Goal: Task Accomplishment & Management: Manage account settings

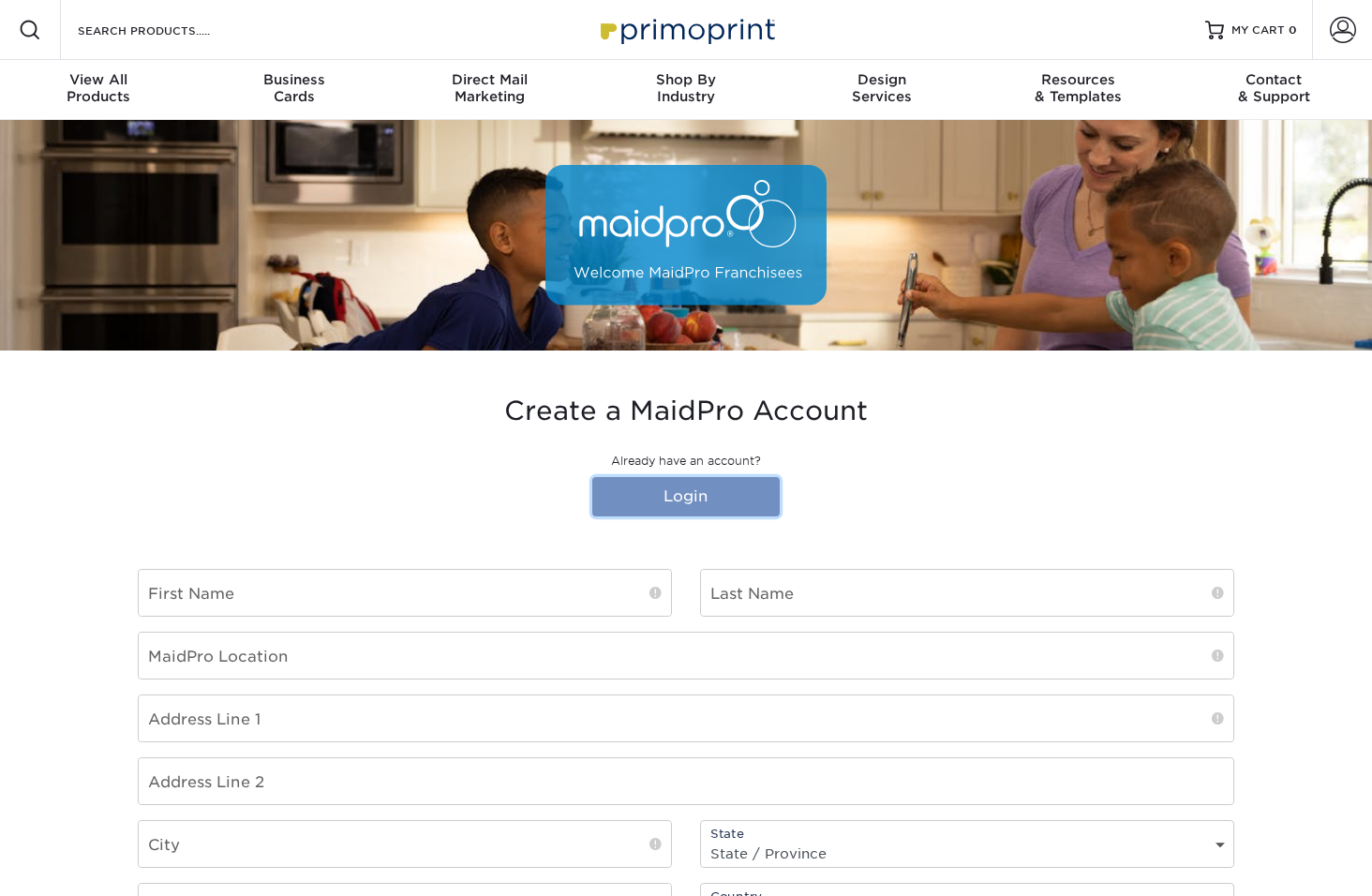
click at [640, 494] on link "Login" at bounding box center [685, 496] width 187 height 39
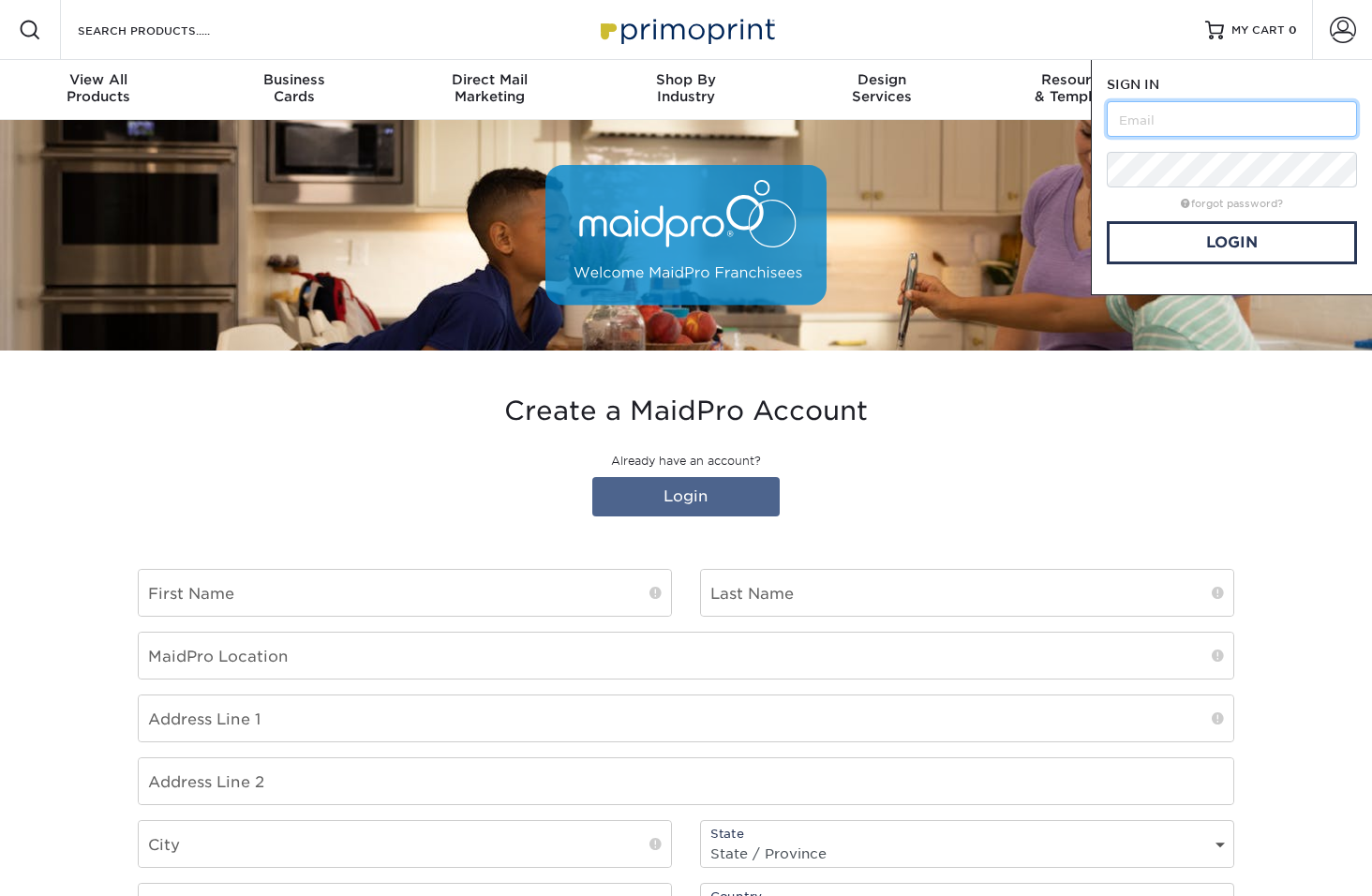
click at [1141, 128] on input "text" at bounding box center [1232, 119] width 250 height 35
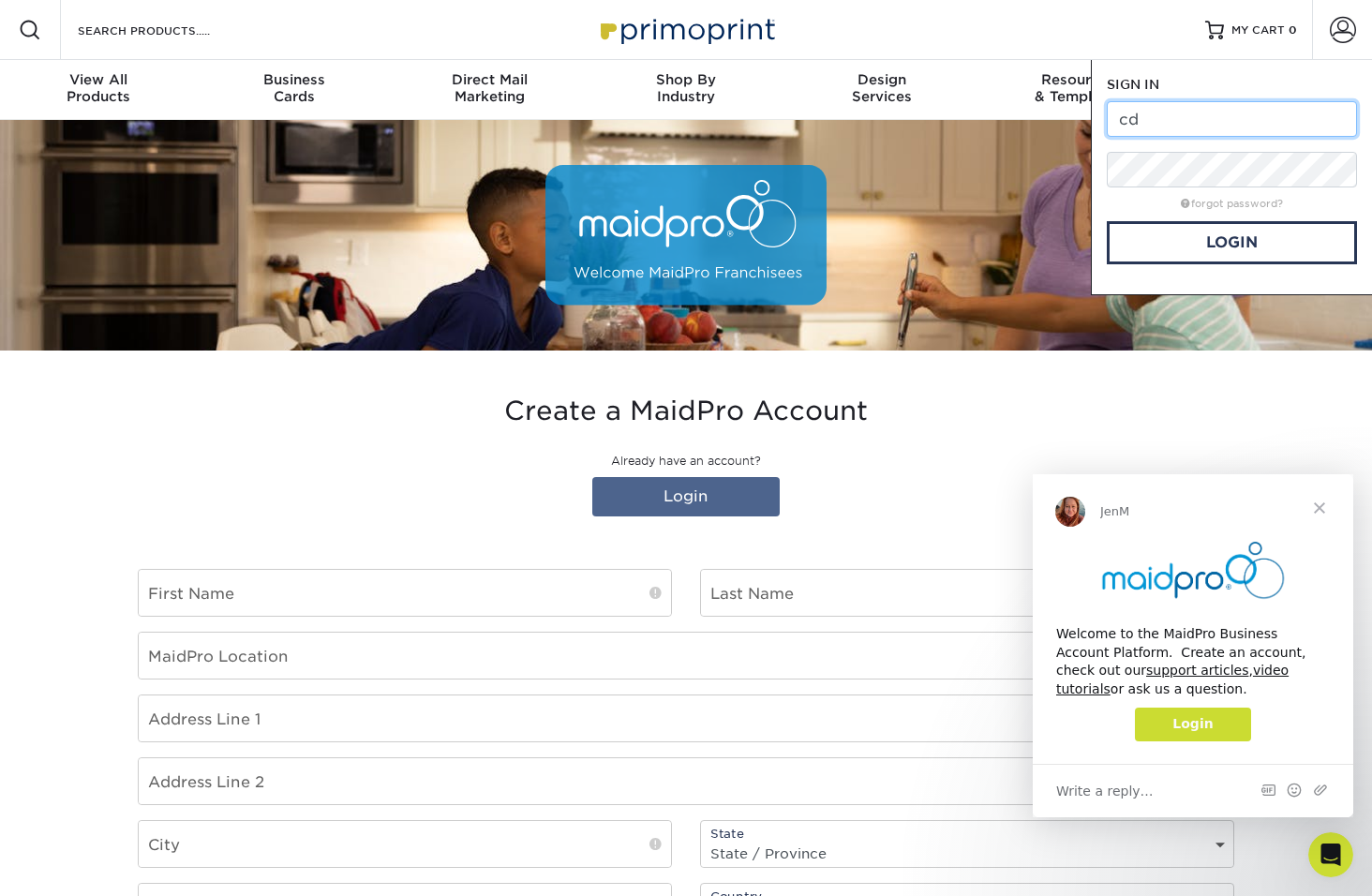
type input "c"
click at [1327, 509] on span "Close" at bounding box center [1319, 507] width 67 height 67
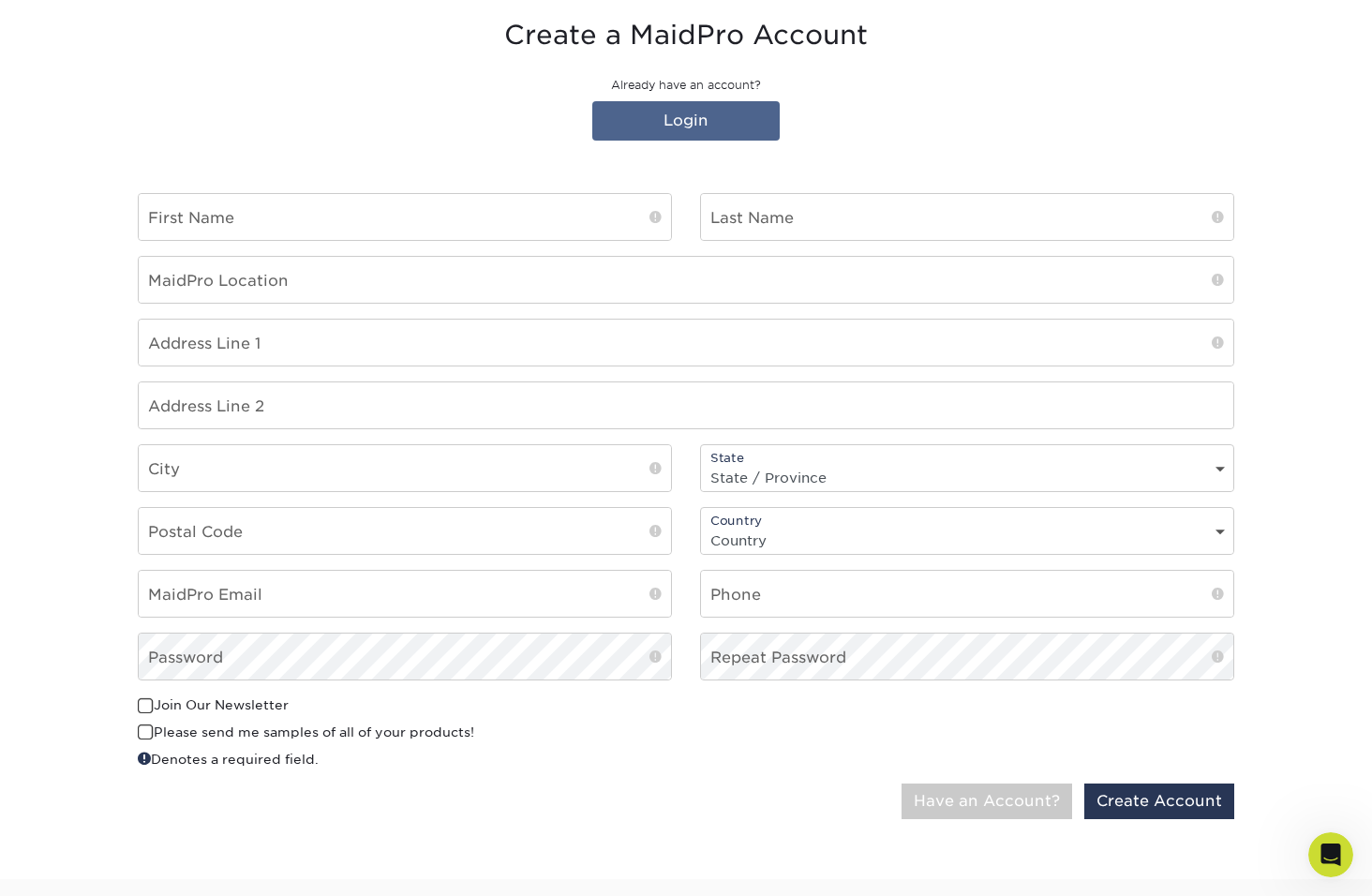
scroll to position [375, 0]
click at [766, 99] on div "Create a MaidPro Account Already have an account? Login" at bounding box center [686, 84] width 1097 height 130
click at [757, 115] on link "Login" at bounding box center [685, 121] width 187 height 39
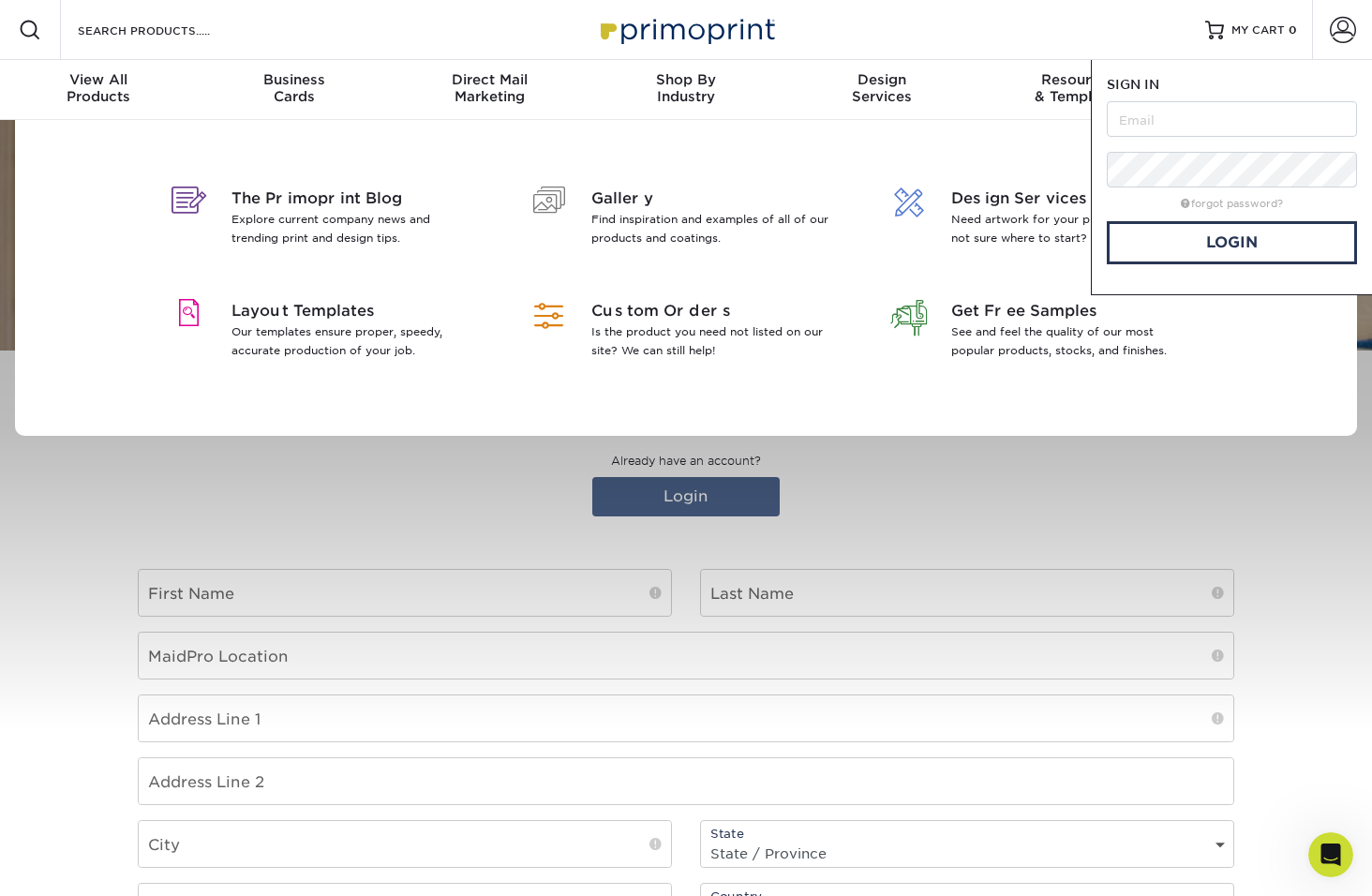
click at [1104, 123] on div "SIGN IN CREATE AN ACCOUNT forgot password? All fields are required. Login OR SI…" at bounding box center [1231, 177] width 281 height 235
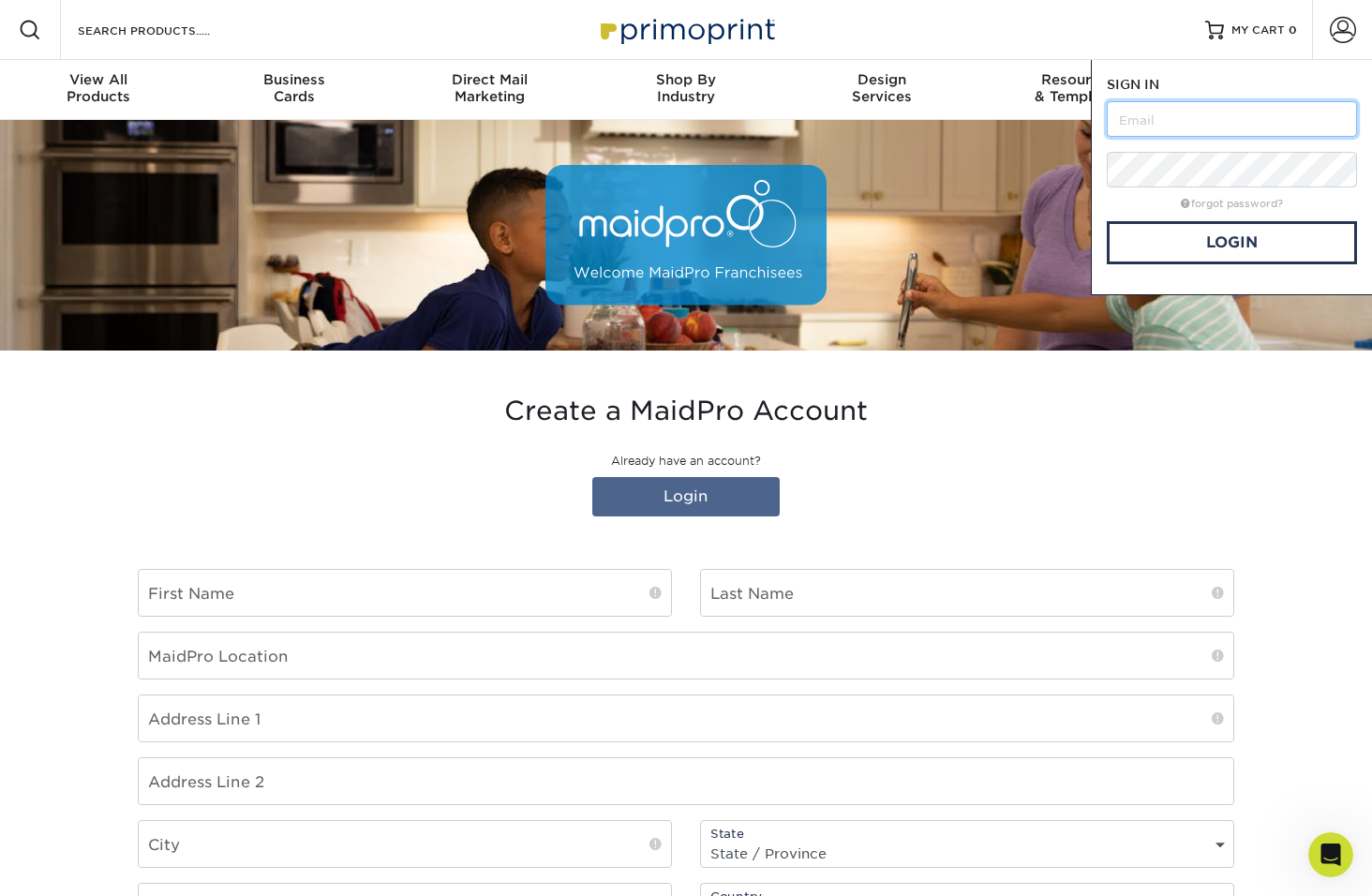
click at [1124, 116] on input "text" at bounding box center [1232, 119] width 250 height 35
type input "c"
click at [1316, 554] on section "Create a MaidPro Account Already have an account? Login First Name Last Name Ma…" at bounding box center [686, 803] width 1372 height 906
